Goal: Use online tool/utility: Utilize a website feature to perform a specific function

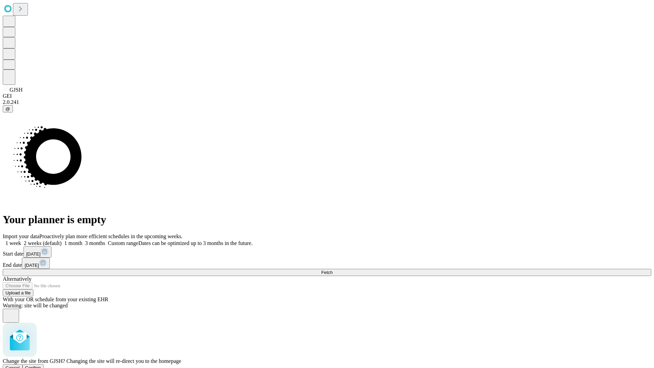
click at [41, 365] on span "Confirm" at bounding box center [33, 367] width 16 height 5
click at [62, 240] on label "2 weeks (default)" at bounding box center [41, 243] width 41 height 6
click at [333, 270] on span "Fetch" at bounding box center [326, 272] width 11 height 5
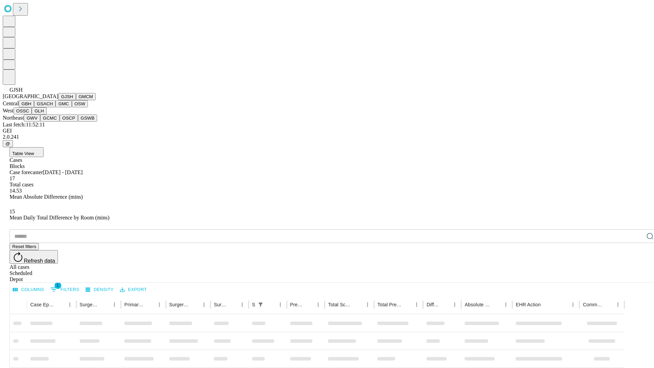
click at [76, 100] on button "GMCM" at bounding box center [86, 96] width 20 height 7
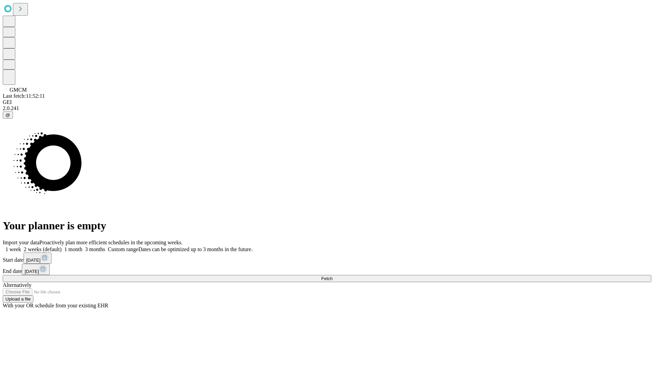
click at [62, 246] on label "2 weeks (default)" at bounding box center [41, 249] width 41 height 6
click at [333, 276] on span "Fetch" at bounding box center [326, 278] width 11 height 5
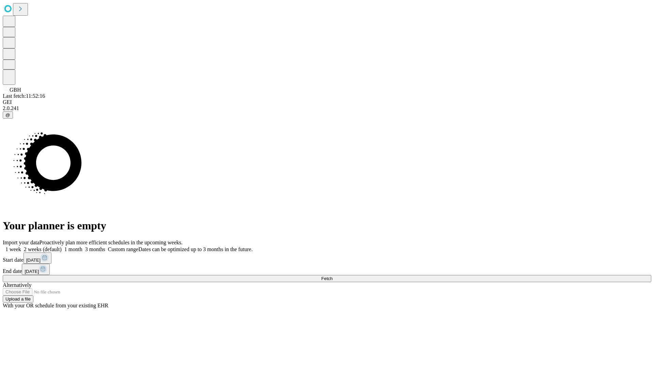
click at [62, 246] on label "2 weeks (default)" at bounding box center [41, 249] width 41 height 6
click at [333, 276] on span "Fetch" at bounding box center [326, 278] width 11 height 5
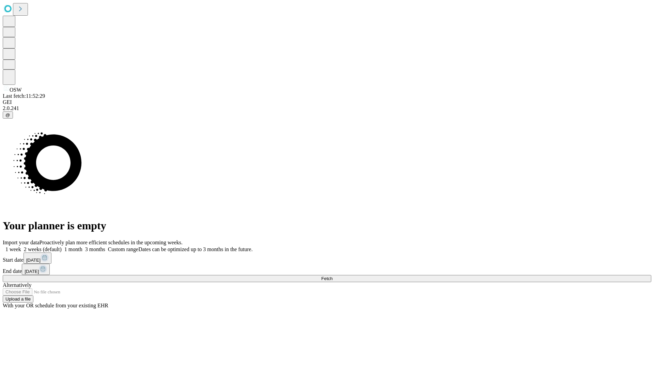
click at [62, 246] on label "2 weeks (default)" at bounding box center [41, 249] width 41 height 6
click at [333, 276] on span "Fetch" at bounding box center [326, 278] width 11 height 5
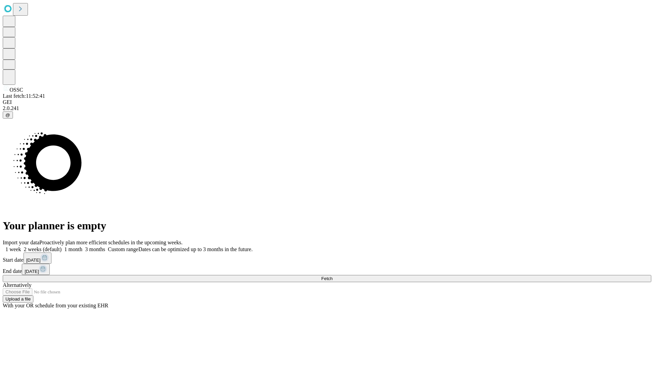
click at [62, 246] on label "2 weeks (default)" at bounding box center [41, 249] width 41 height 6
click at [333, 276] on span "Fetch" at bounding box center [326, 278] width 11 height 5
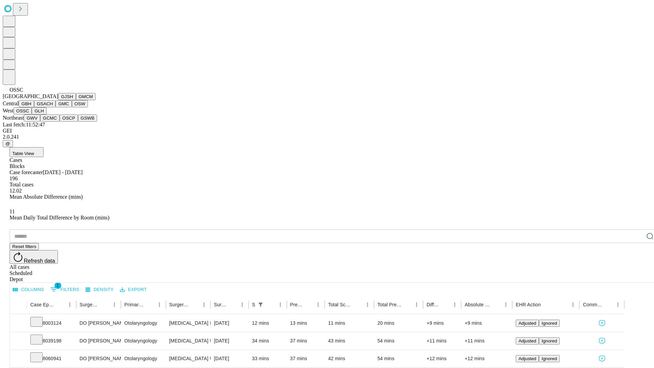
click at [46, 115] on button "GLH" at bounding box center [39, 110] width 15 height 7
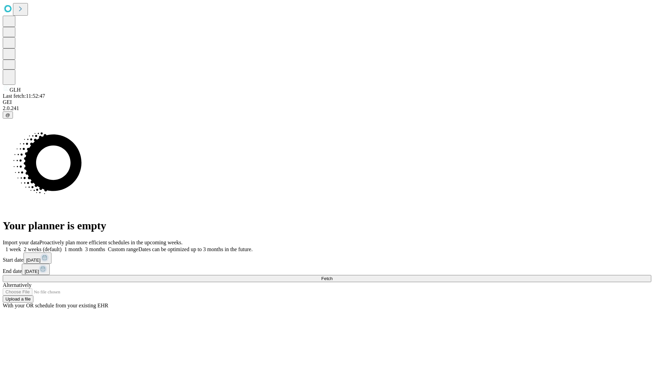
click at [62, 246] on label "2 weeks (default)" at bounding box center [41, 249] width 41 height 6
click at [333, 276] on span "Fetch" at bounding box center [326, 278] width 11 height 5
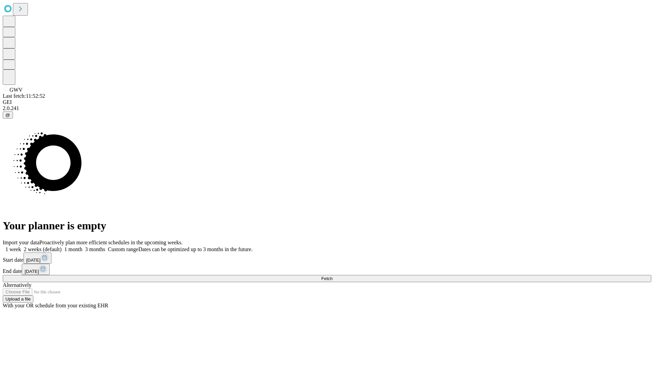
click at [333, 276] on span "Fetch" at bounding box center [326, 278] width 11 height 5
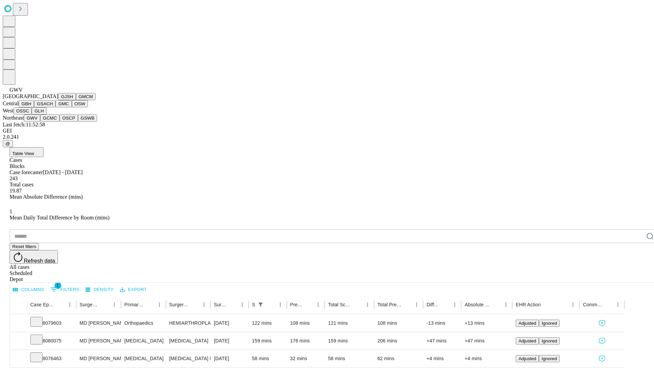
click at [53, 122] on button "GCMC" at bounding box center [49, 118] width 19 height 7
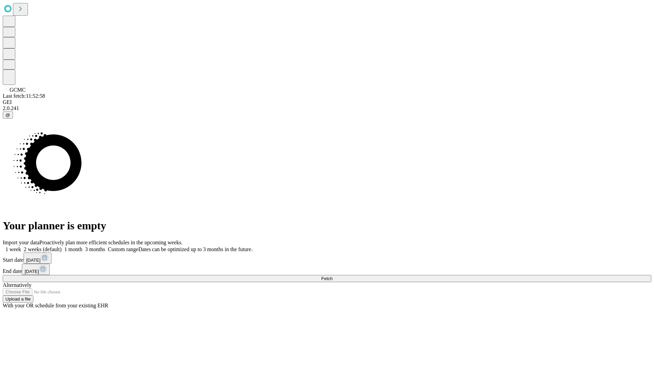
click at [62, 246] on label "2 weeks (default)" at bounding box center [41, 249] width 41 height 6
click at [333, 276] on span "Fetch" at bounding box center [326, 278] width 11 height 5
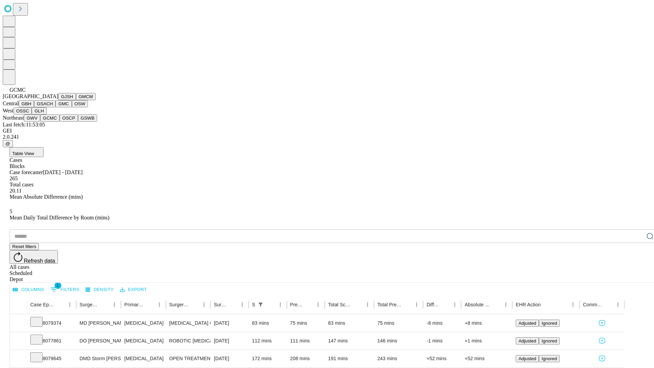
click at [60, 122] on button "OSCP" at bounding box center [69, 118] width 18 height 7
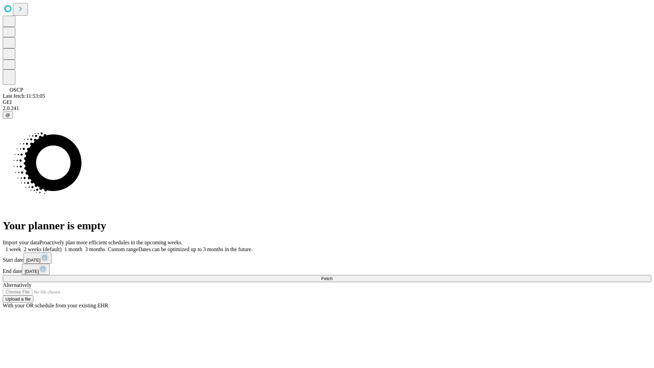
click at [62, 246] on label "2 weeks (default)" at bounding box center [41, 249] width 41 height 6
click at [333, 276] on span "Fetch" at bounding box center [326, 278] width 11 height 5
